Goal: Task Accomplishment & Management: Complete application form

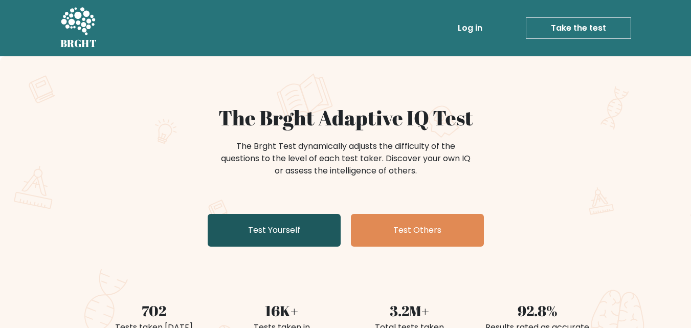
click at [306, 216] on link "Test Yourself" at bounding box center [274, 230] width 133 height 33
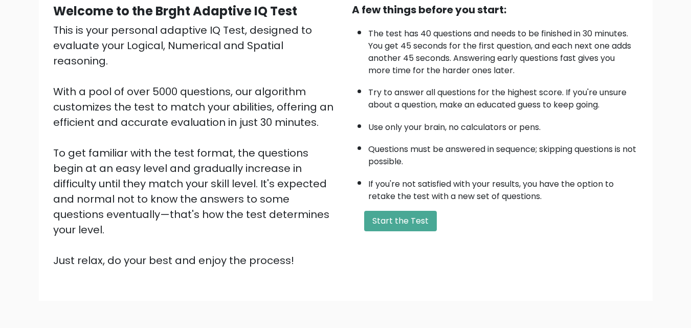
scroll to position [105, 0]
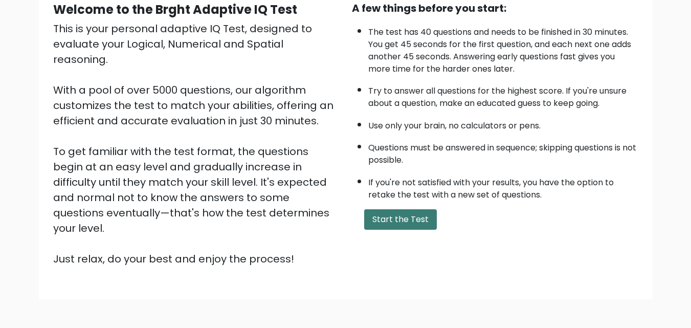
click at [391, 225] on button "Start the Test" at bounding box center [400, 219] width 73 height 20
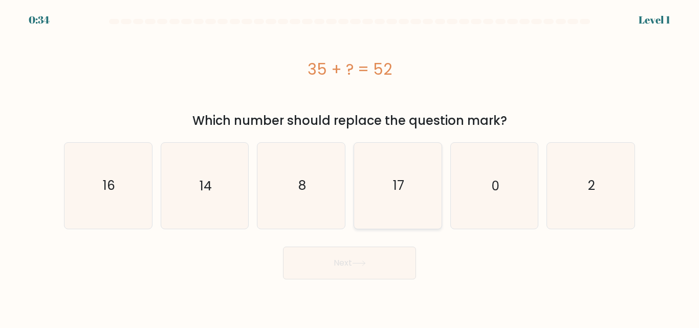
click at [398, 193] on text "17" at bounding box center [398, 186] width 11 height 18
click at [350, 167] on input "d. 17" at bounding box center [349, 165] width 1 height 3
radio input "true"
click at [355, 268] on button "Next" at bounding box center [349, 263] width 133 height 33
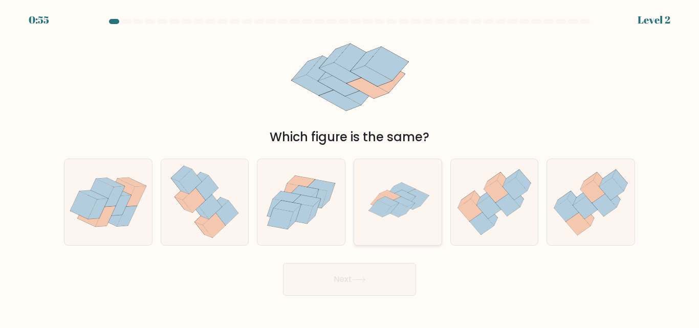
click at [389, 196] on icon at bounding box center [390, 195] width 21 height 10
click at [350, 167] on input "d." at bounding box center [349, 165] width 1 height 3
radio input "true"
click at [349, 278] on button "Next" at bounding box center [349, 279] width 133 height 33
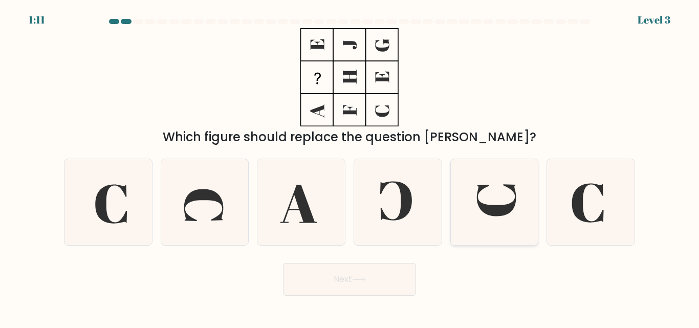
click at [499, 204] on icon at bounding box center [493, 201] width 85 height 85
click at [350, 167] on input "e." at bounding box center [349, 165] width 1 height 3
radio input "true"
click at [351, 282] on button "Next" at bounding box center [349, 279] width 133 height 33
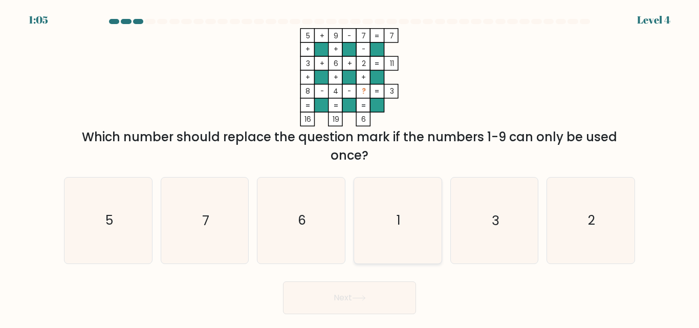
click at [406, 220] on icon "1" at bounding box center [397, 220] width 85 height 85
click at [350, 167] on input "d. 1" at bounding box center [349, 165] width 1 height 3
radio input "true"
click at [348, 306] on button "Next" at bounding box center [349, 297] width 133 height 33
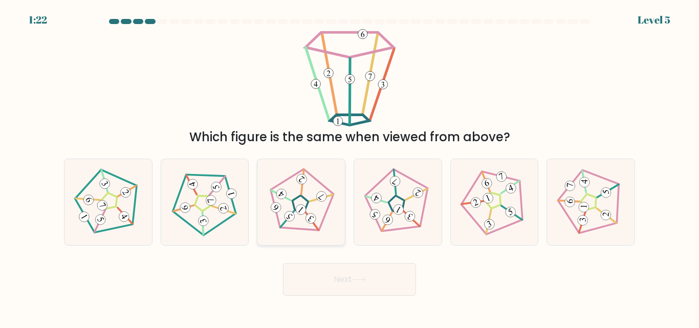
click at [318, 205] on icon at bounding box center [301, 202] width 69 height 69
click at [349, 167] on input "c." at bounding box center [349, 165] width 1 height 3
radio input "true"
click at [349, 288] on button "Next" at bounding box center [349, 279] width 133 height 33
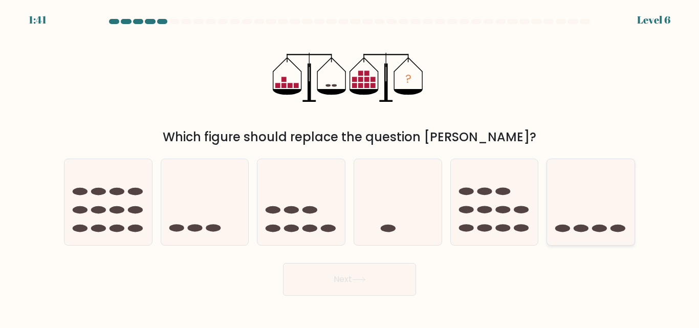
click at [579, 221] on icon at bounding box center [590, 202] width 87 height 72
click at [350, 167] on input "f." at bounding box center [349, 165] width 1 height 3
radio input "true"
click at [370, 293] on button "Next" at bounding box center [349, 279] width 133 height 33
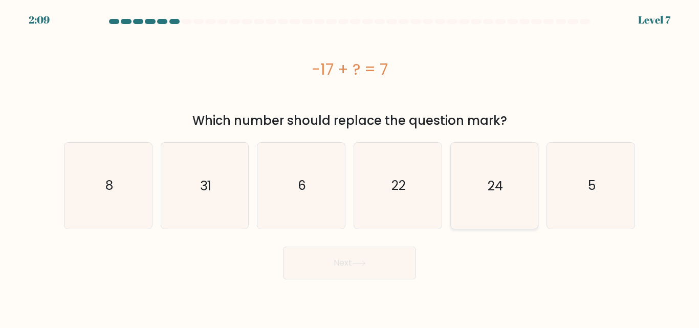
click at [508, 187] on icon "24" at bounding box center [493, 185] width 85 height 85
click at [350, 167] on input "e. 24" at bounding box center [349, 165] width 1 height 3
radio input "true"
click at [359, 261] on icon at bounding box center [359, 263] width 14 height 6
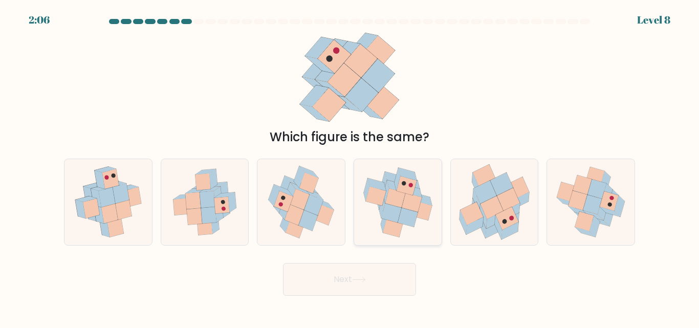
click at [386, 191] on icon at bounding box center [386, 191] width 6 height 23
click at [350, 167] on input "d." at bounding box center [349, 165] width 1 height 3
radio input "true"
click at [289, 202] on icon at bounding box center [283, 201] width 19 height 20
click at [349, 167] on input "c." at bounding box center [349, 165] width 1 height 3
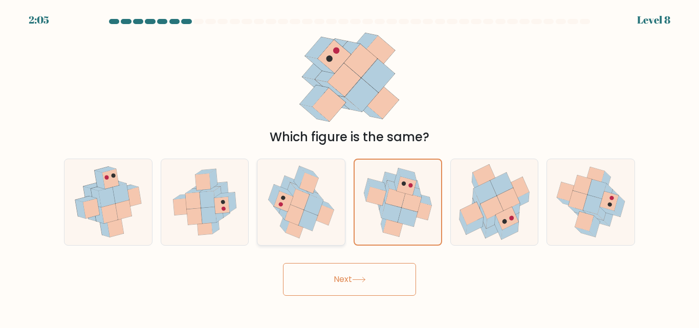
radio input "true"
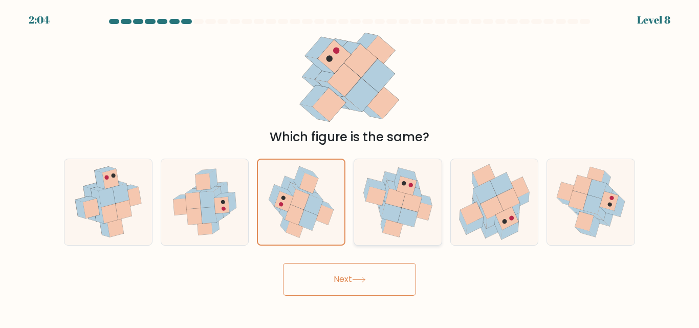
click at [363, 201] on icon at bounding box center [397, 202] width 87 height 83
click at [350, 167] on input "d." at bounding box center [349, 165] width 1 height 3
radio input "true"
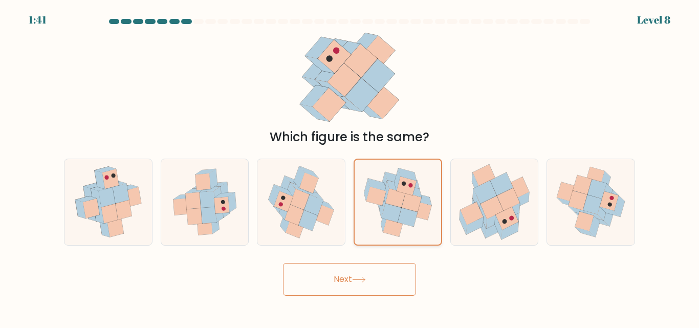
click at [412, 197] on icon at bounding box center [412, 202] width 20 height 19
click at [350, 167] on input "d." at bounding box center [349, 165] width 1 height 3
click at [324, 210] on icon at bounding box center [324, 215] width 19 height 20
click at [349, 167] on input "c." at bounding box center [349, 165] width 1 height 3
radio input "true"
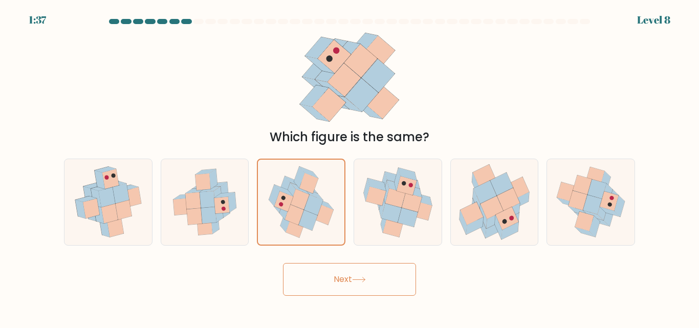
click at [346, 279] on button "Next" at bounding box center [349, 279] width 133 height 33
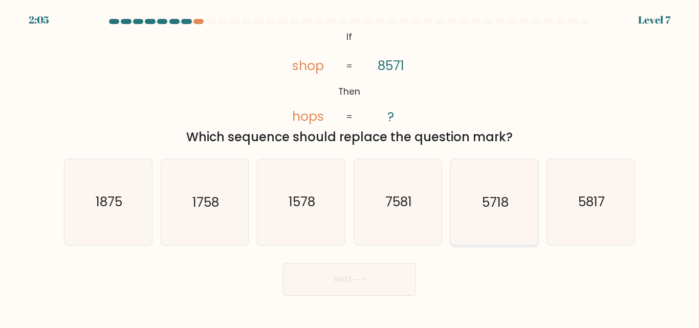
click at [504, 195] on text "5718" at bounding box center [495, 202] width 27 height 18
click at [350, 167] on input "e. 5718" at bounding box center [349, 165] width 1 height 3
radio input "true"
click at [399, 257] on form "If ?" at bounding box center [349, 157] width 699 height 277
click at [399, 284] on button "Next" at bounding box center [349, 279] width 133 height 33
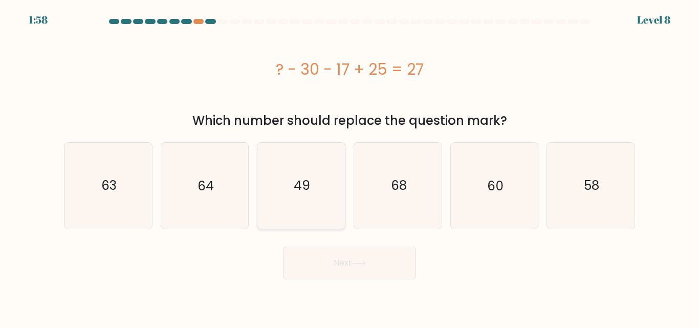
click at [314, 195] on icon "49" at bounding box center [300, 185] width 85 height 85
click at [349, 167] on input "c. 49" at bounding box center [349, 165] width 1 height 3
radio input "true"
click at [358, 261] on icon at bounding box center [359, 263] width 14 height 6
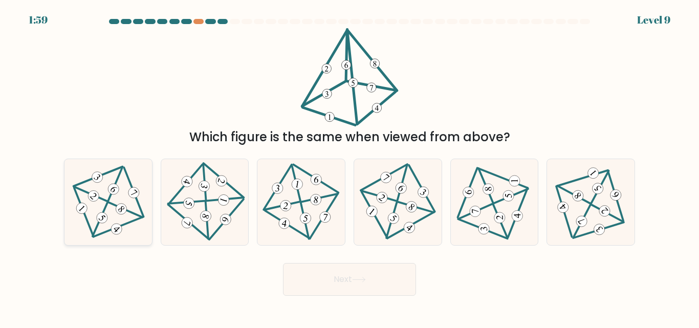
click at [116, 199] on icon at bounding box center [108, 202] width 70 height 69
click at [349, 167] on input "a." at bounding box center [349, 165] width 1 height 3
radio input "true"
click at [351, 288] on button "Next" at bounding box center [349, 279] width 133 height 33
